Goal: Use online tool/utility

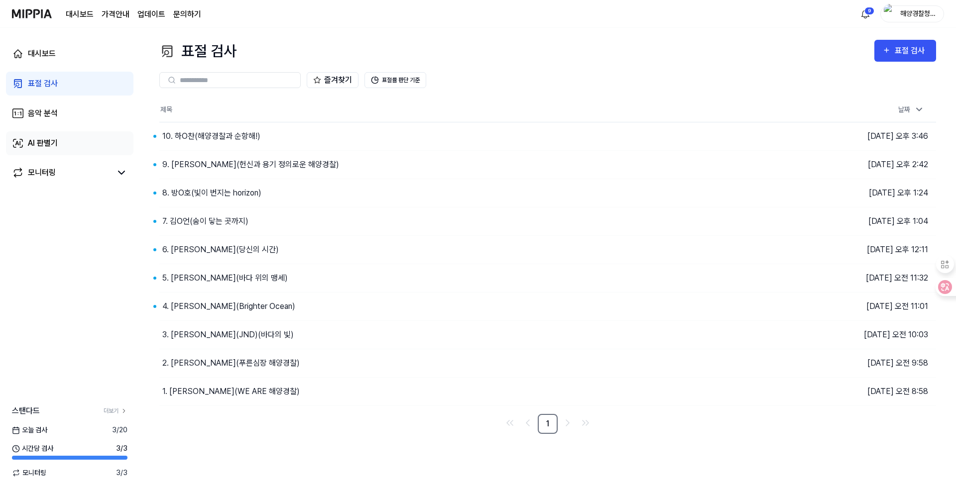
click at [49, 144] on div "AI 판별기" at bounding box center [43, 143] width 30 height 12
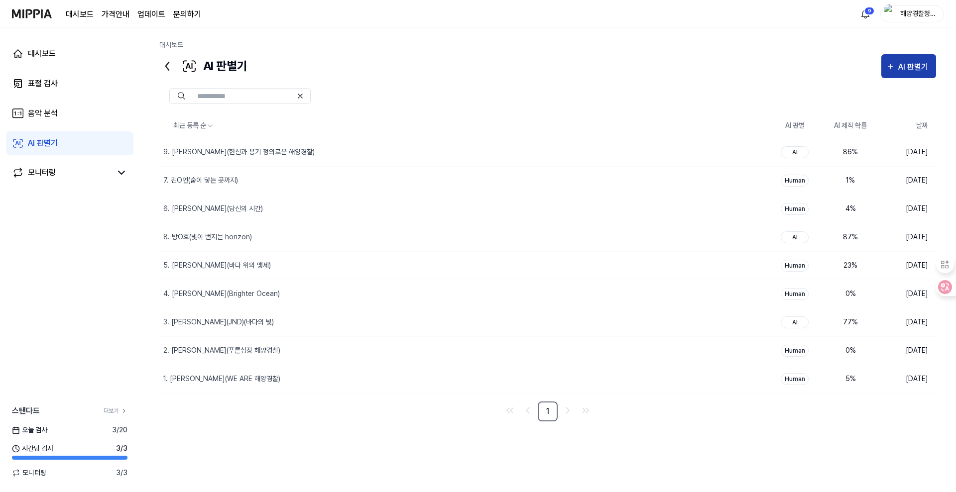
click at [905, 67] on div "AI 판별기" at bounding box center [914, 67] width 33 height 13
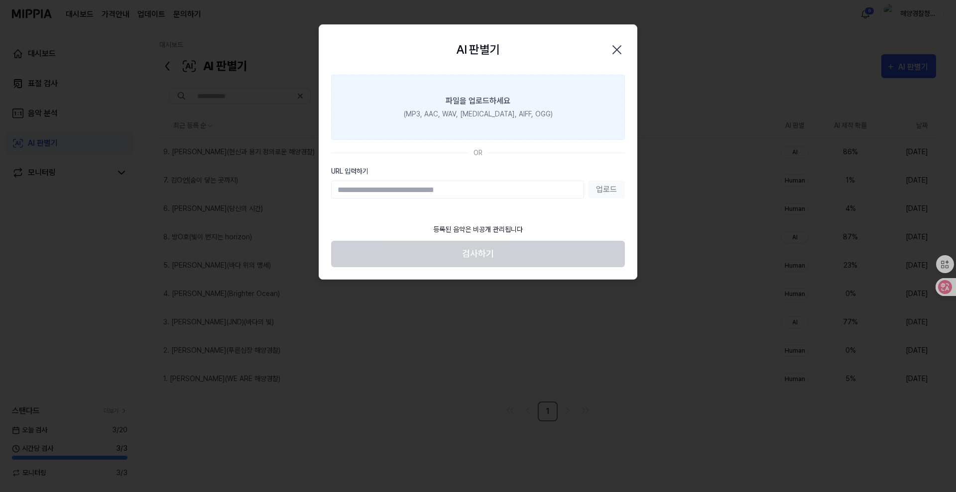
click at [456, 108] on label "파일을 업로드하세요 (MP3, AAC, WAV, [MEDICAL_DATA], AIFF, OGG)" at bounding box center [478, 107] width 294 height 65
click at [0, 0] on input "파일을 업로드하세요 (MP3, AAC, WAV, [MEDICAL_DATA], AIFF, OGG)" at bounding box center [0, 0] width 0 height 0
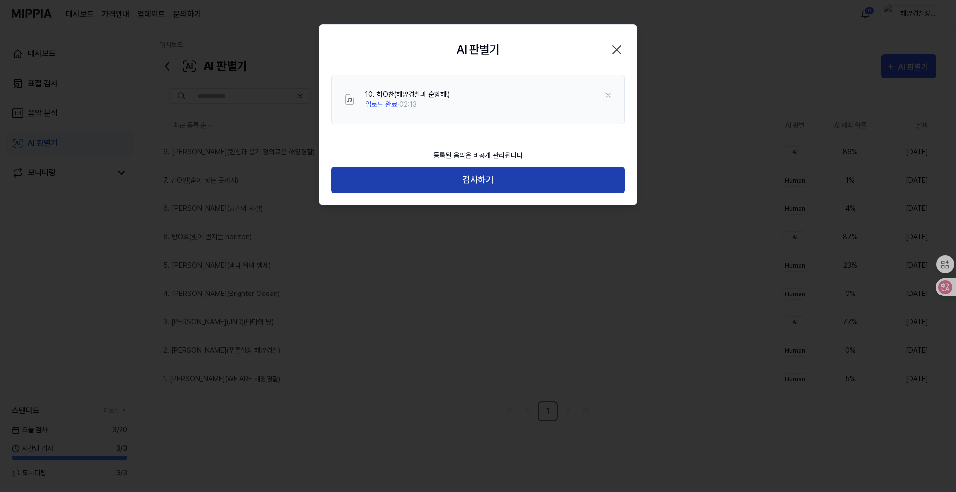
click at [465, 178] on button "검사하기" at bounding box center [478, 180] width 294 height 26
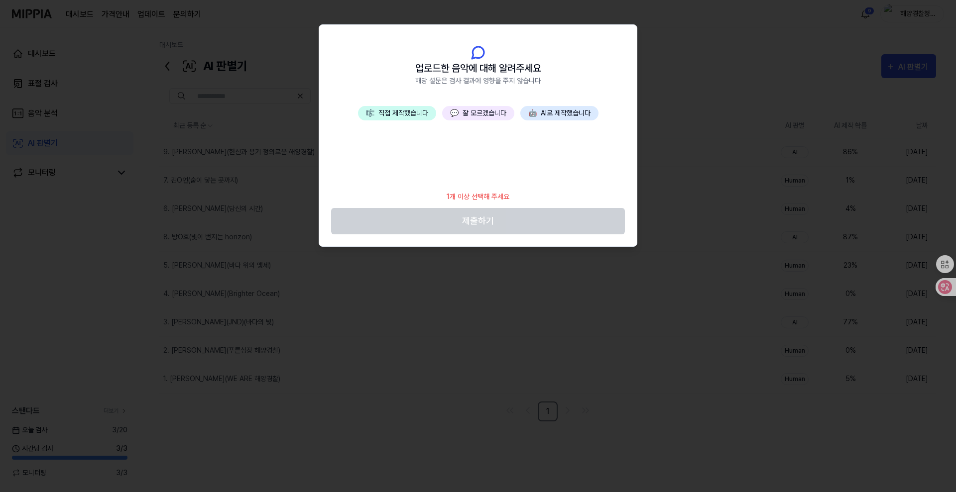
click at [474, 111] on button "💬 잘 모르겠습니다" at bounding box center [478, 113] width 72 height 14
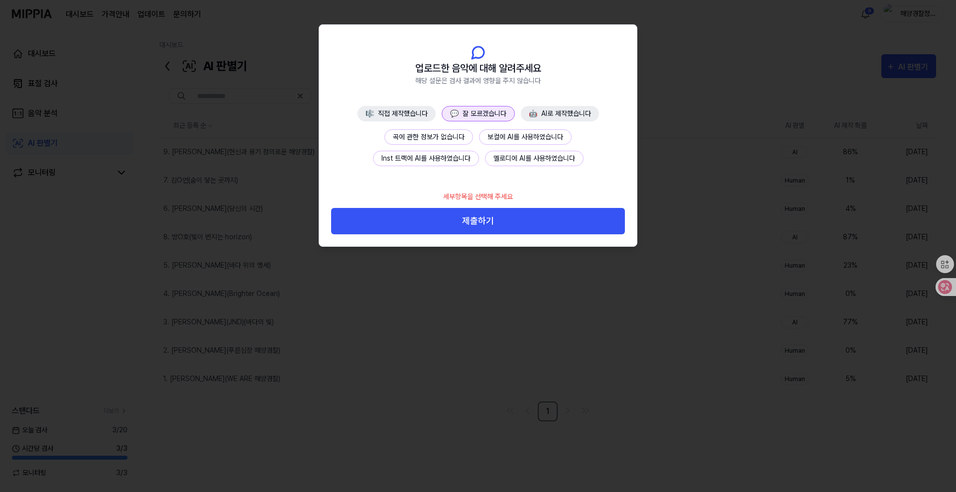
click at [425, 136] on button "곡에 관한 정보가 없습니다" at bounding box center [428, 136] width 89 height 15
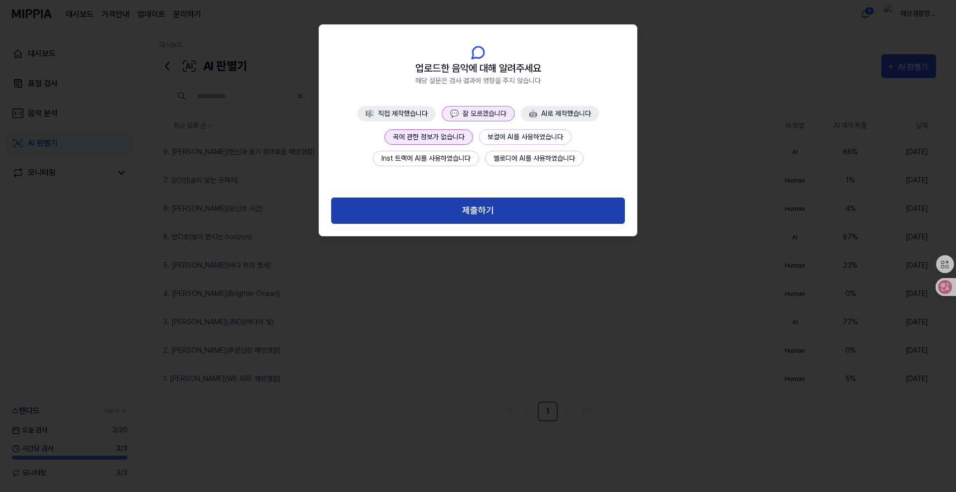
click at [484, 214] on button "제출하기" at bounding box center [478, 211] width 294 height 26
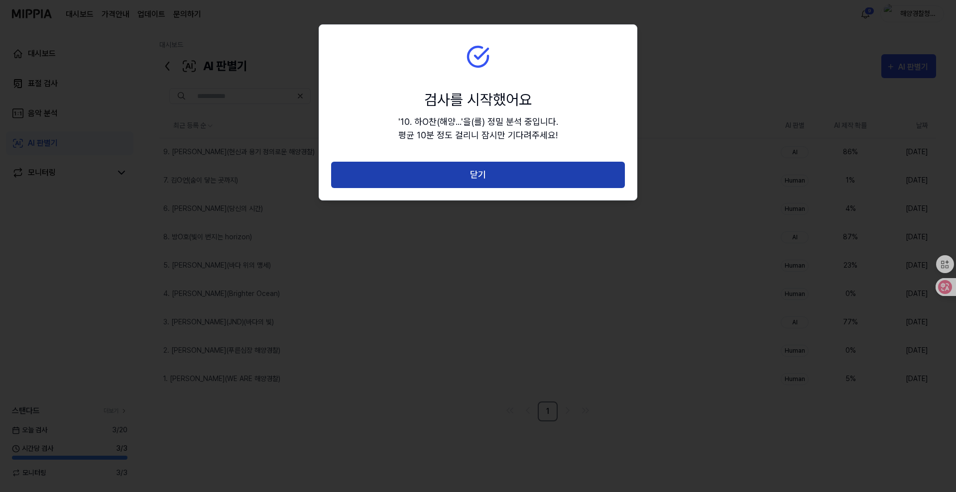
click at [484, 175] on button "닫기" at bounding box center [478, 175] width 294 height 26
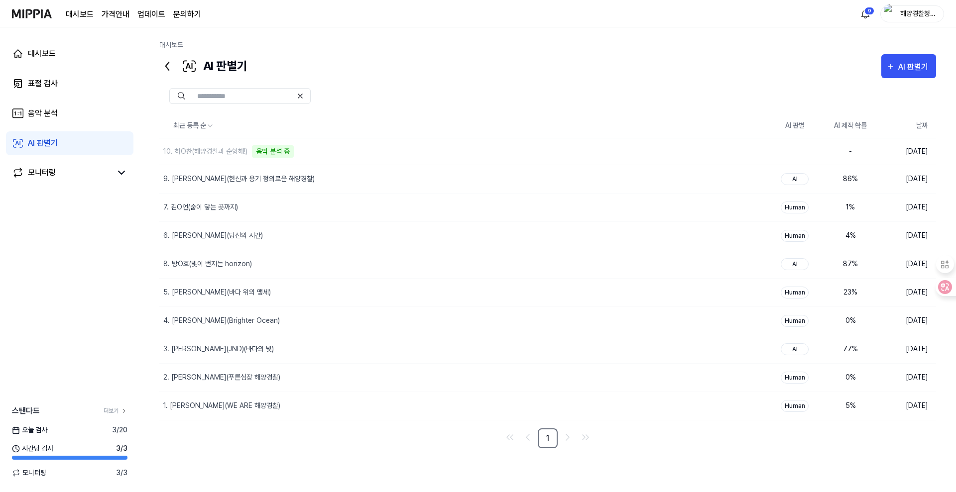
click at [733, 73] on div "AI 판별기 AI 판별기" at bounding box center [547, 66] width 776 height 24
